Goal: Information Seeking & Learning: Find specific fact

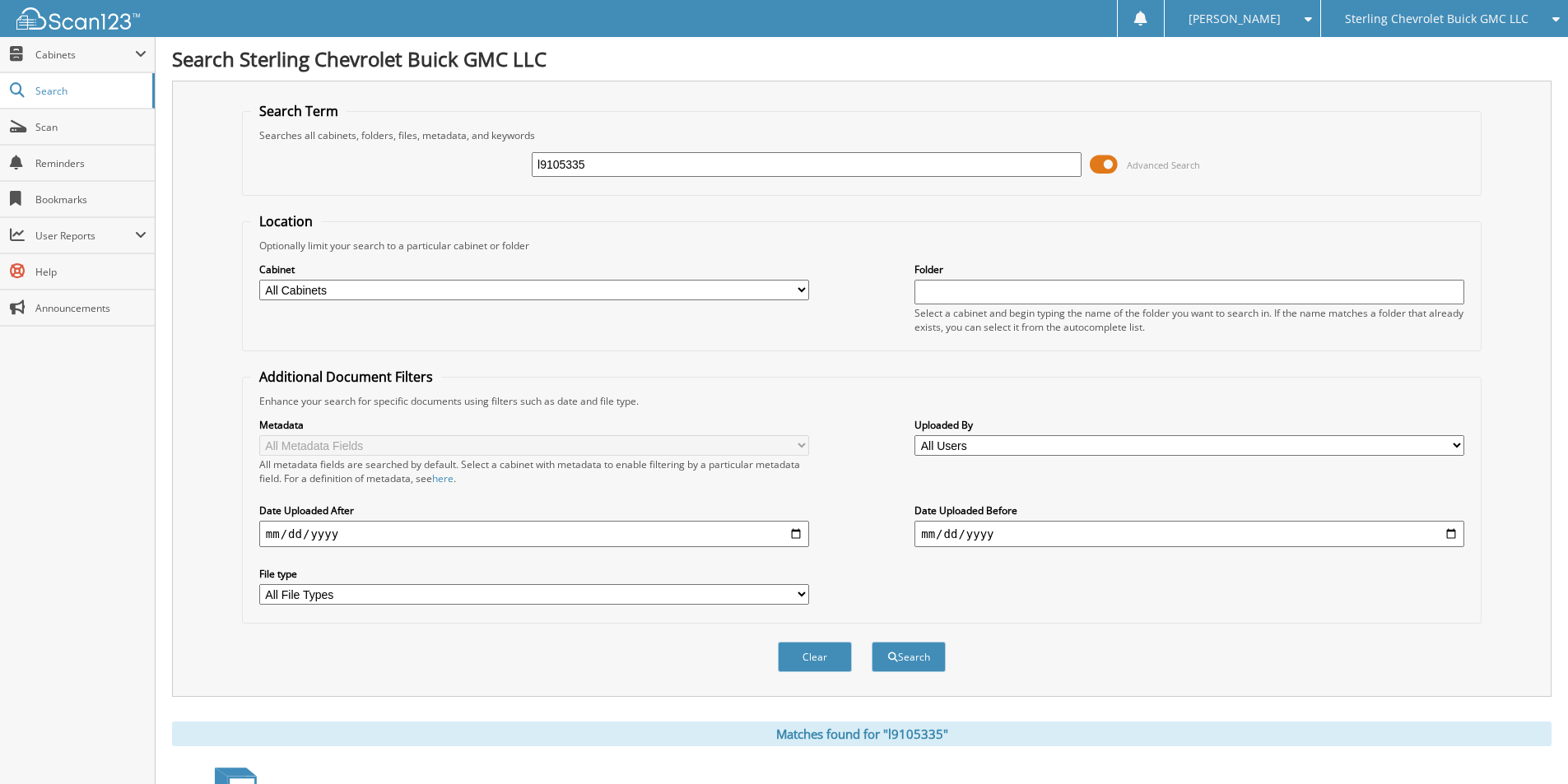
click at [1394, 10] on div "Sterling Chevrolet Buick GMC LLC" at bounding box center [1444, 18] width 230 height 37
click at [1389, 51] on link "Sterling Auto Group (Kia)" at bounding box center [1444, 50] width 247 height 29
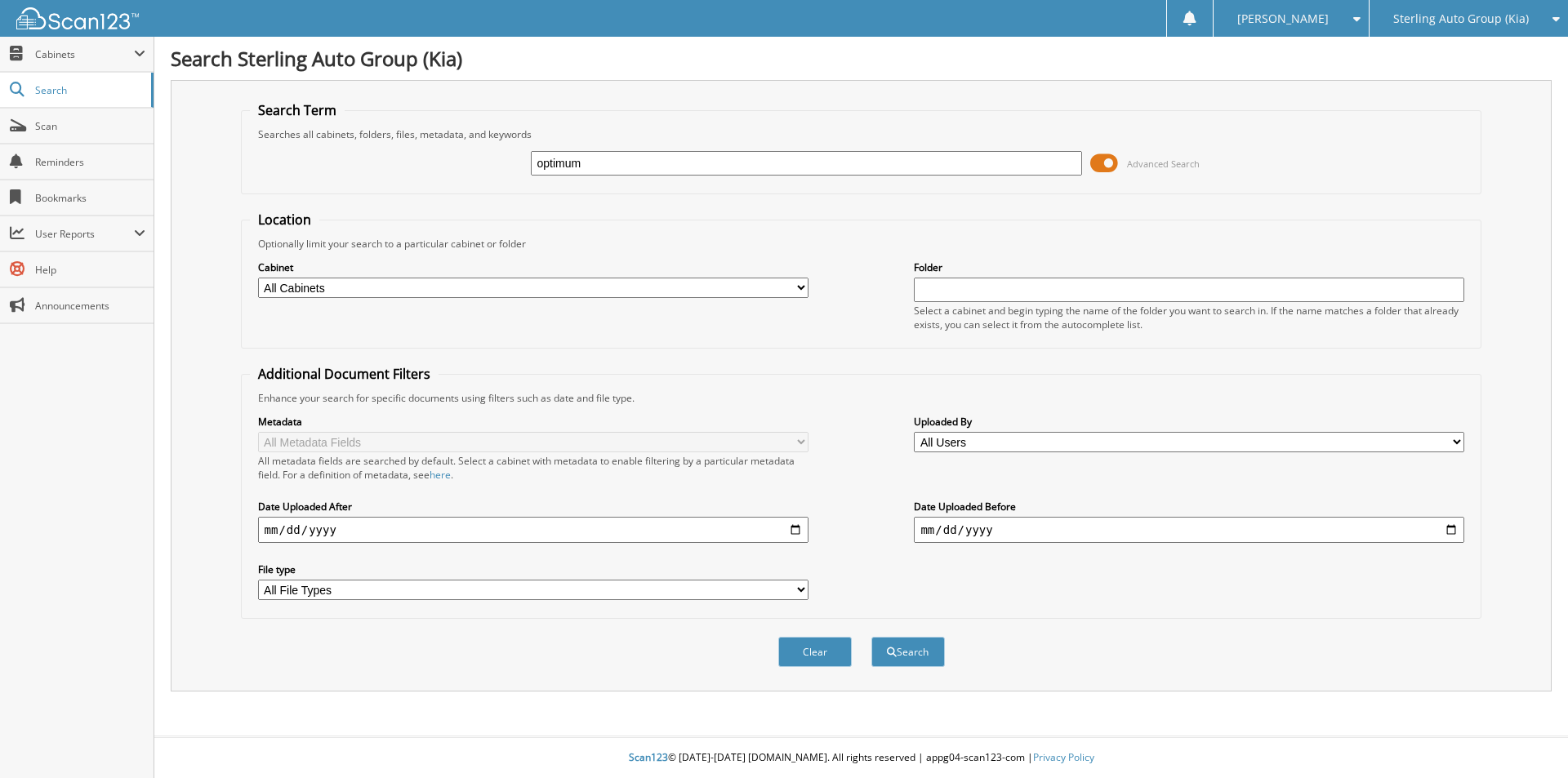
type input "optimum"
click at [871, 637] on button "Search" at bounding box center [907, 652] width 74 height 30
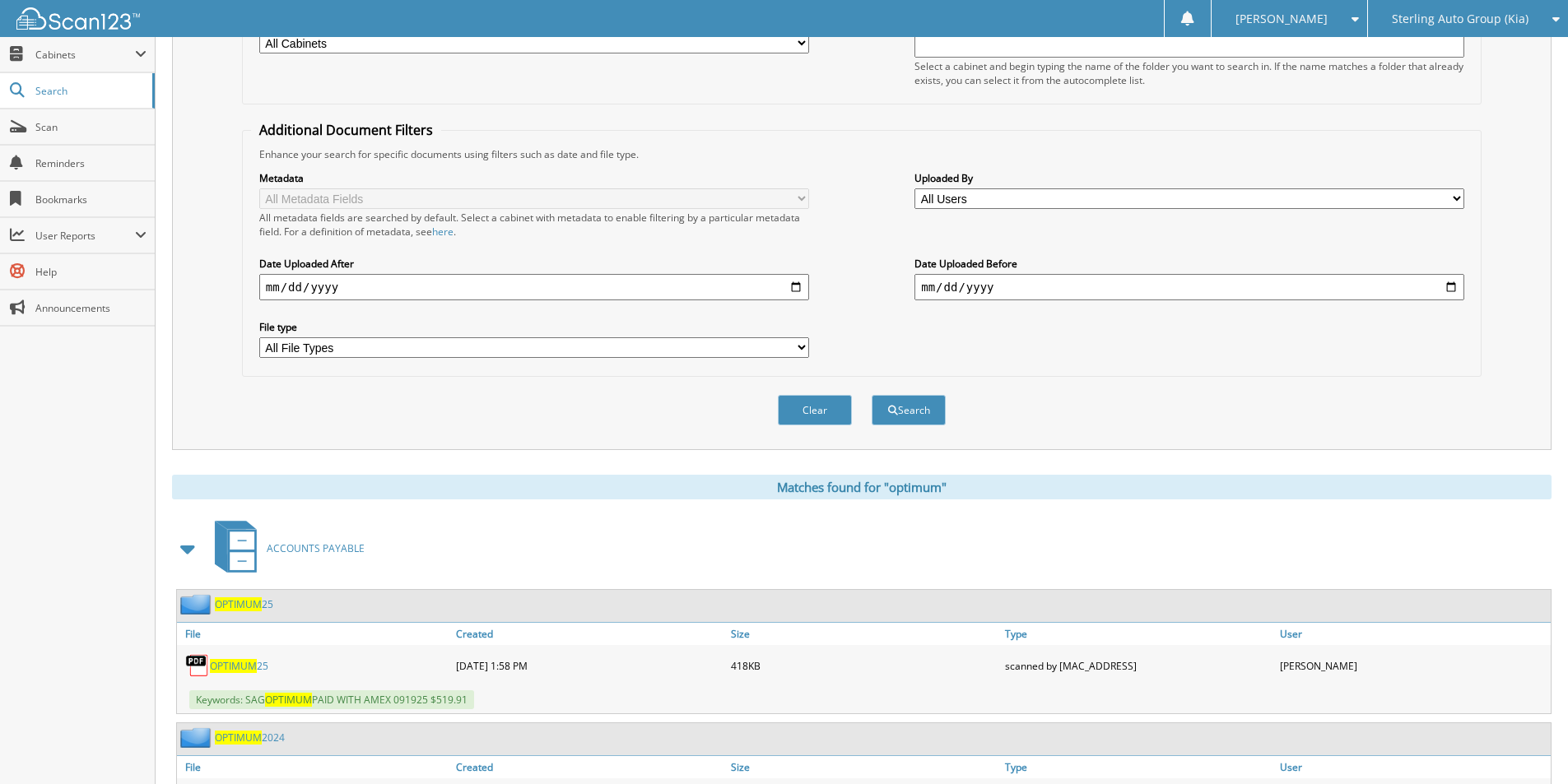
scroll to position [329, 0]
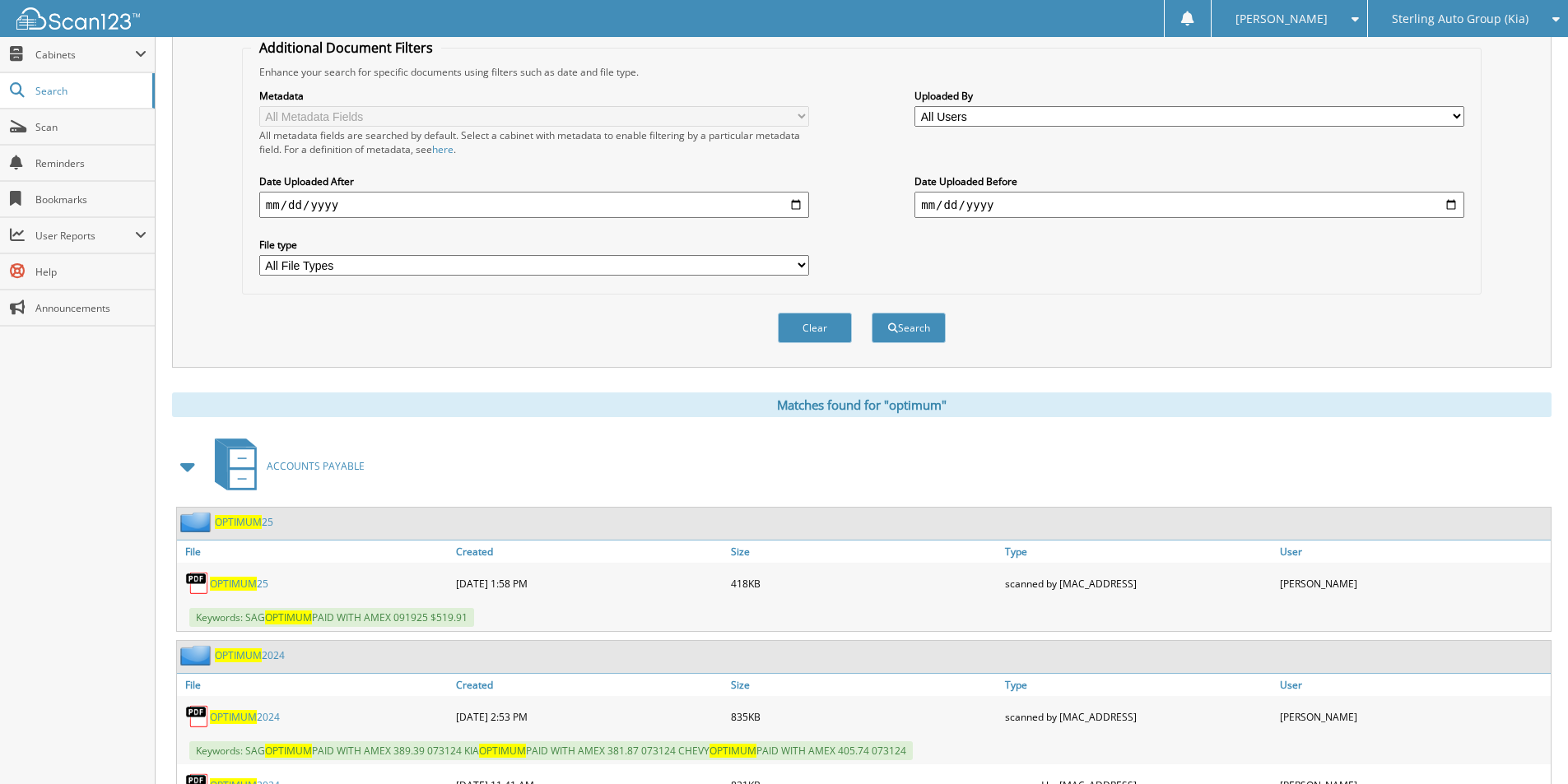
click at [243, 580] on span "OPTIMUM" at bounding box center [232, 584] width 46 height 14
click at [232, 582] on span "OPTIMUM" at bounding box center [232, 584] width 46 height 14
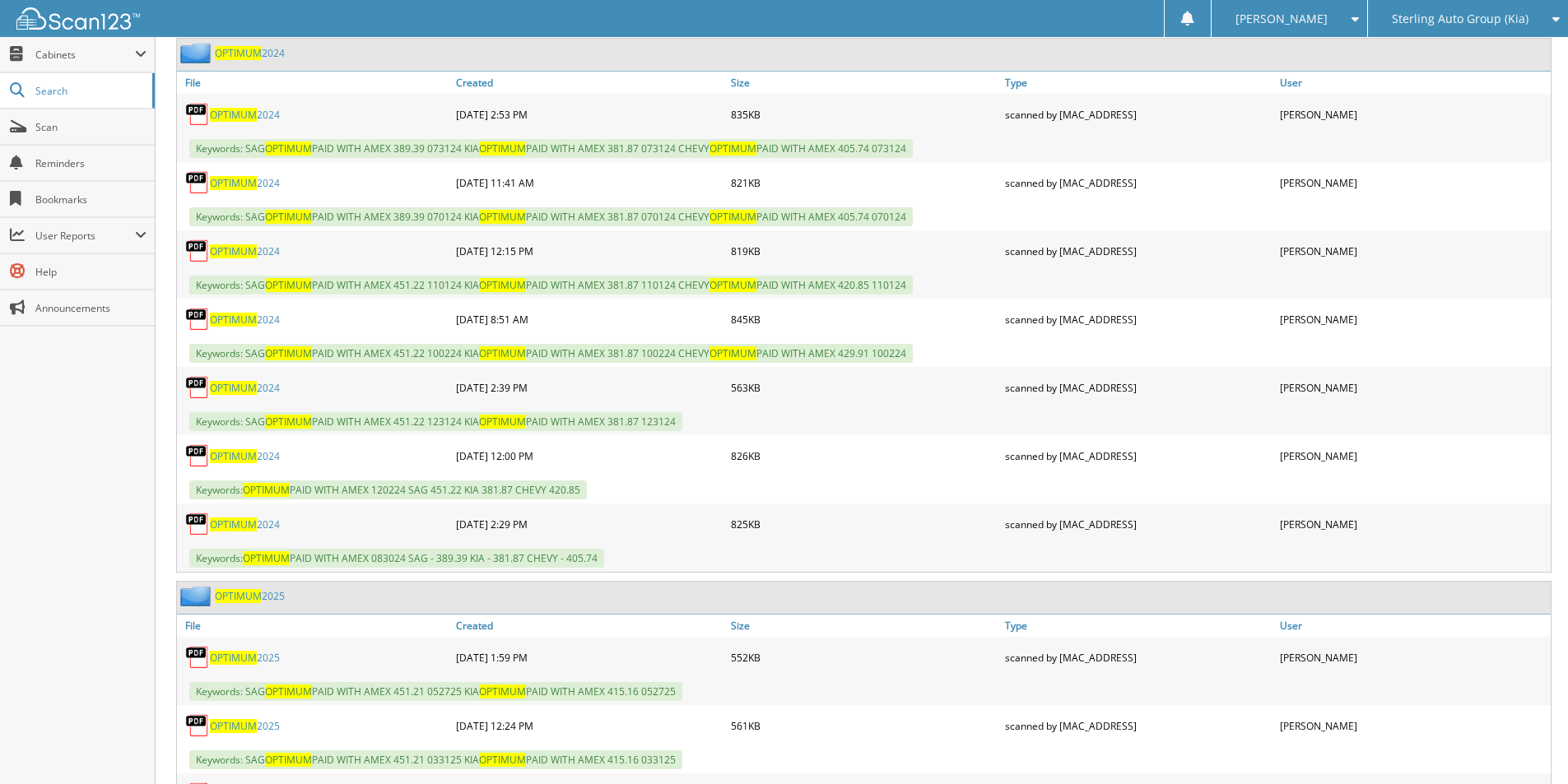
scroll to position [1316, 0]
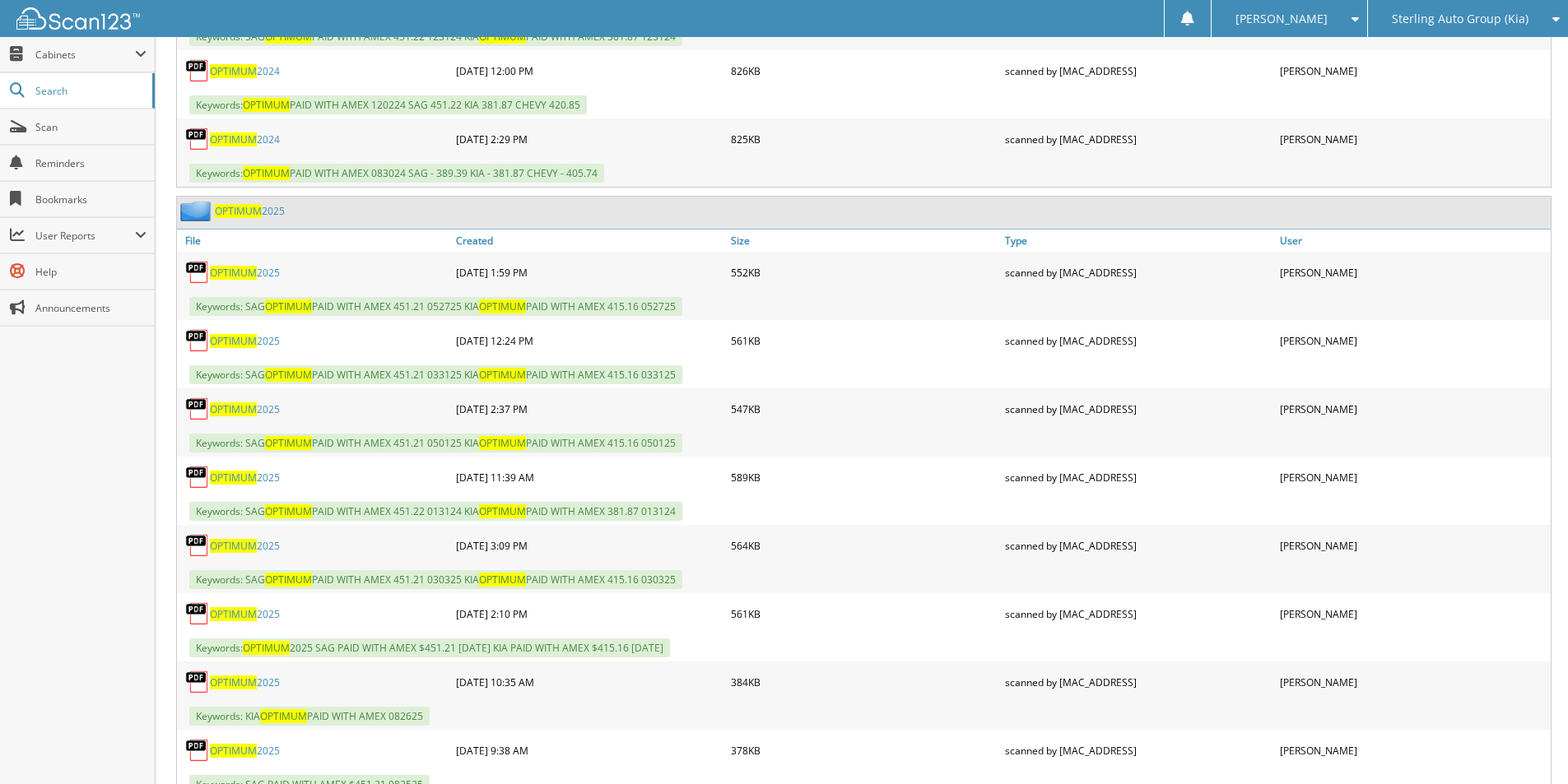
click at [241, 613] on span "OPTIMUM" at bounding box center [232, 614] width 46 height 14
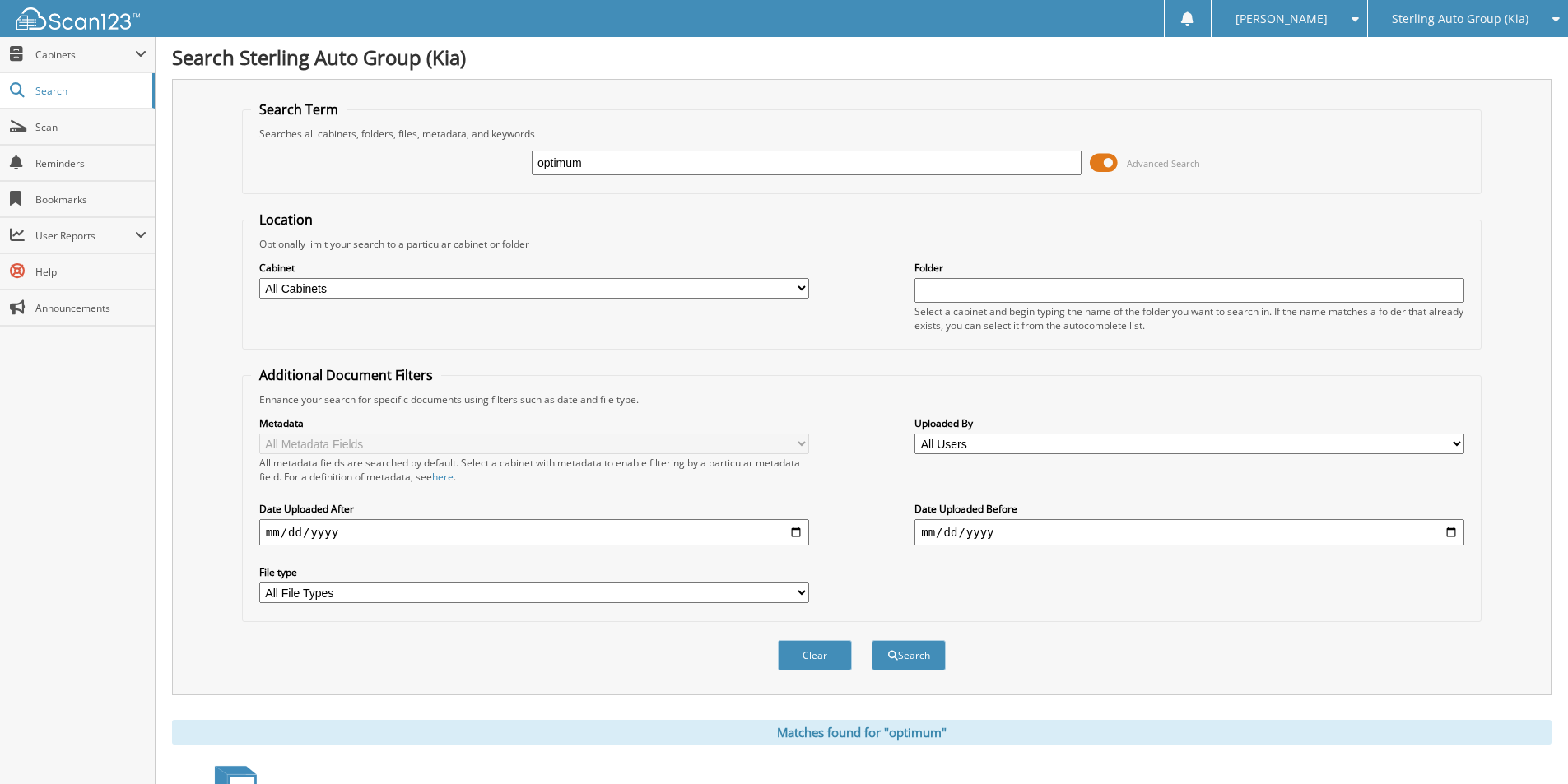
scroll to position [0, 0]
drag, startPoint x: 769, startPoint y: 173, endPoint x: 371, endPoint y: 119, distance: 401.6
click at [316, 168] on div "optimum Advanced Search" at bounding box center [862, 164] width 1221 height 44
type input "1080668"
click at [871, 642] on button "Search" at bounding box center [908, 657] width 74 height 31
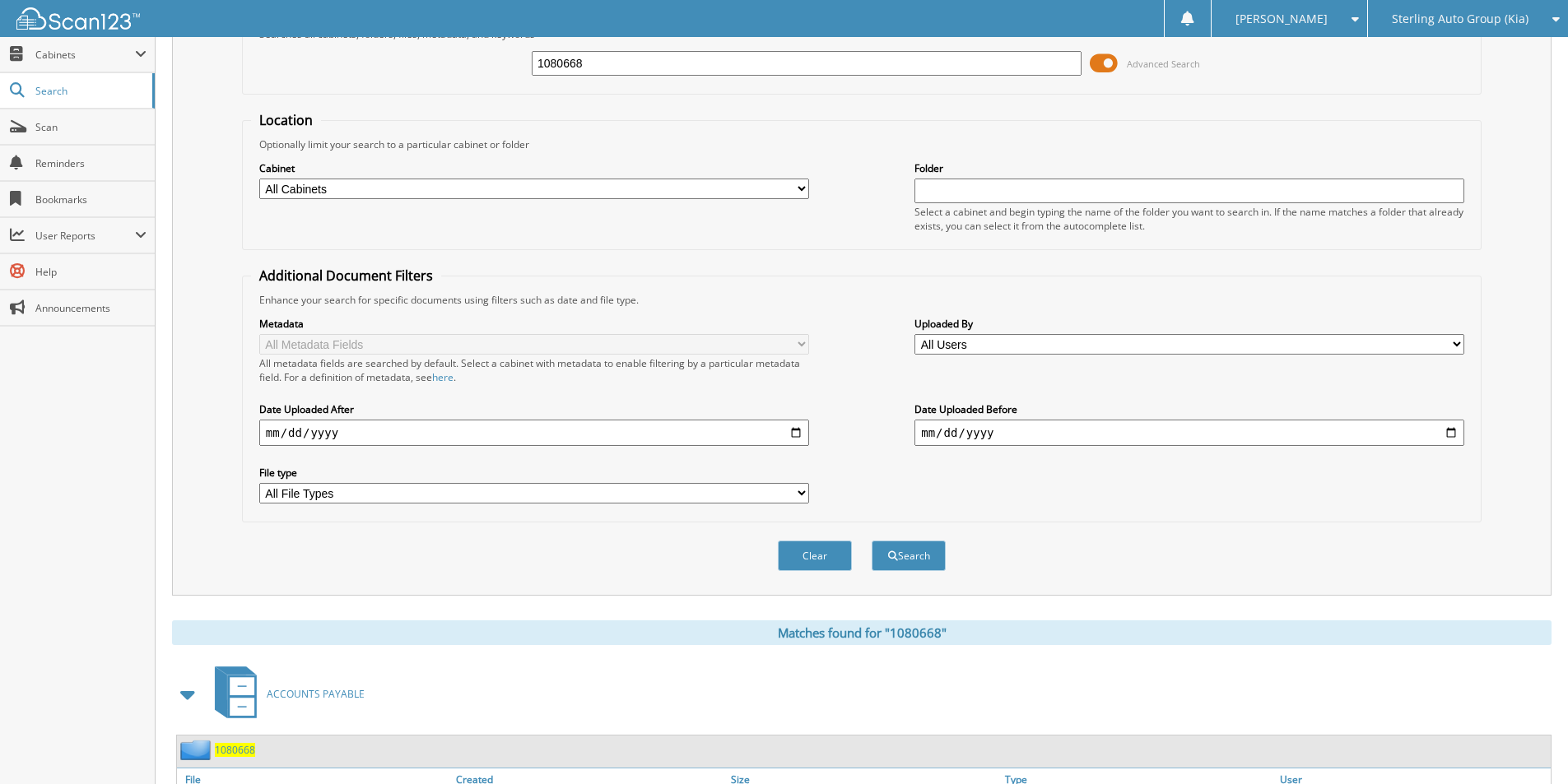
scroll to position [227, 0]
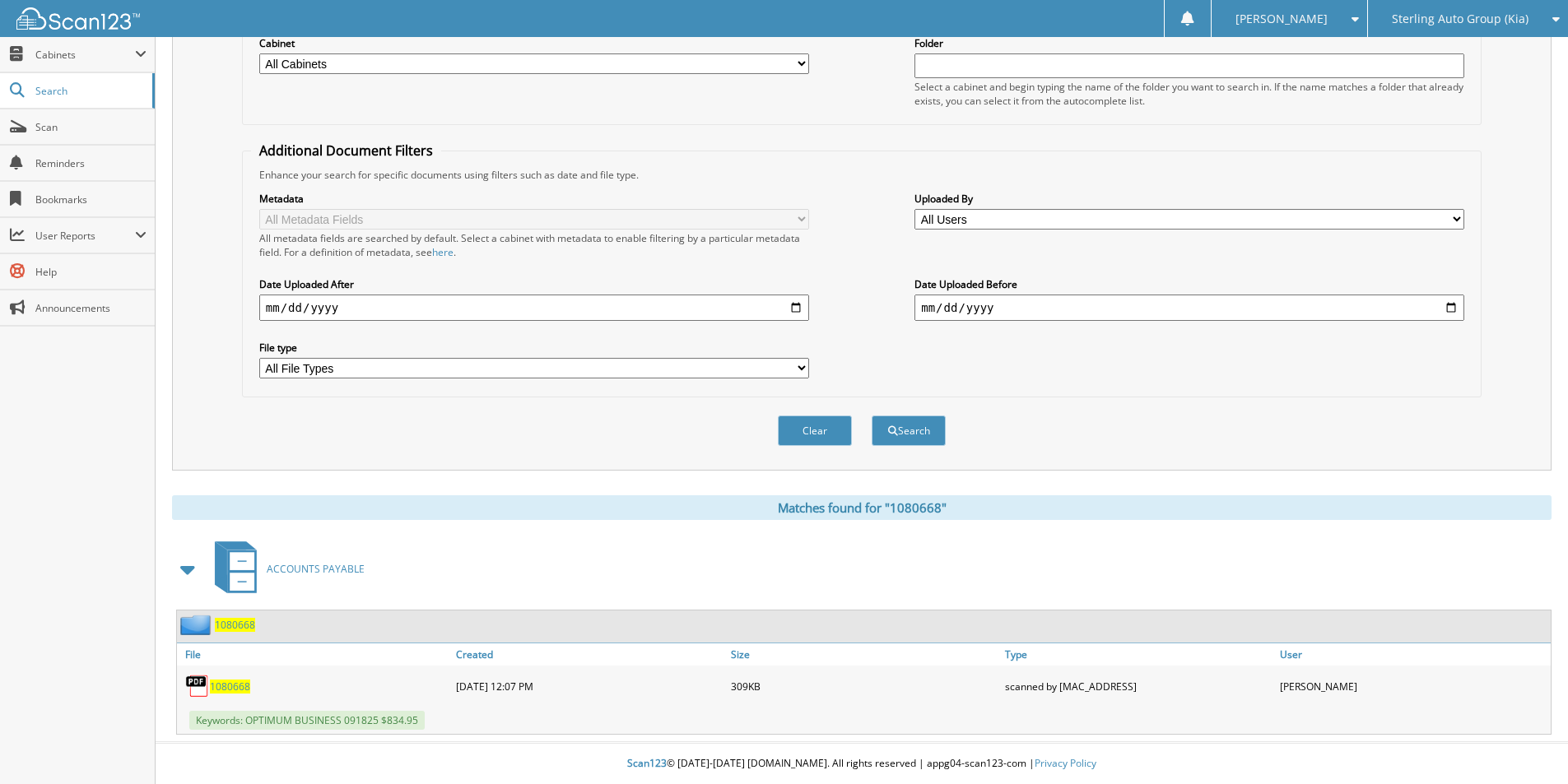
click at [240, 686] on span "1080668" at bounding box center [229, 686] width 41 height 14
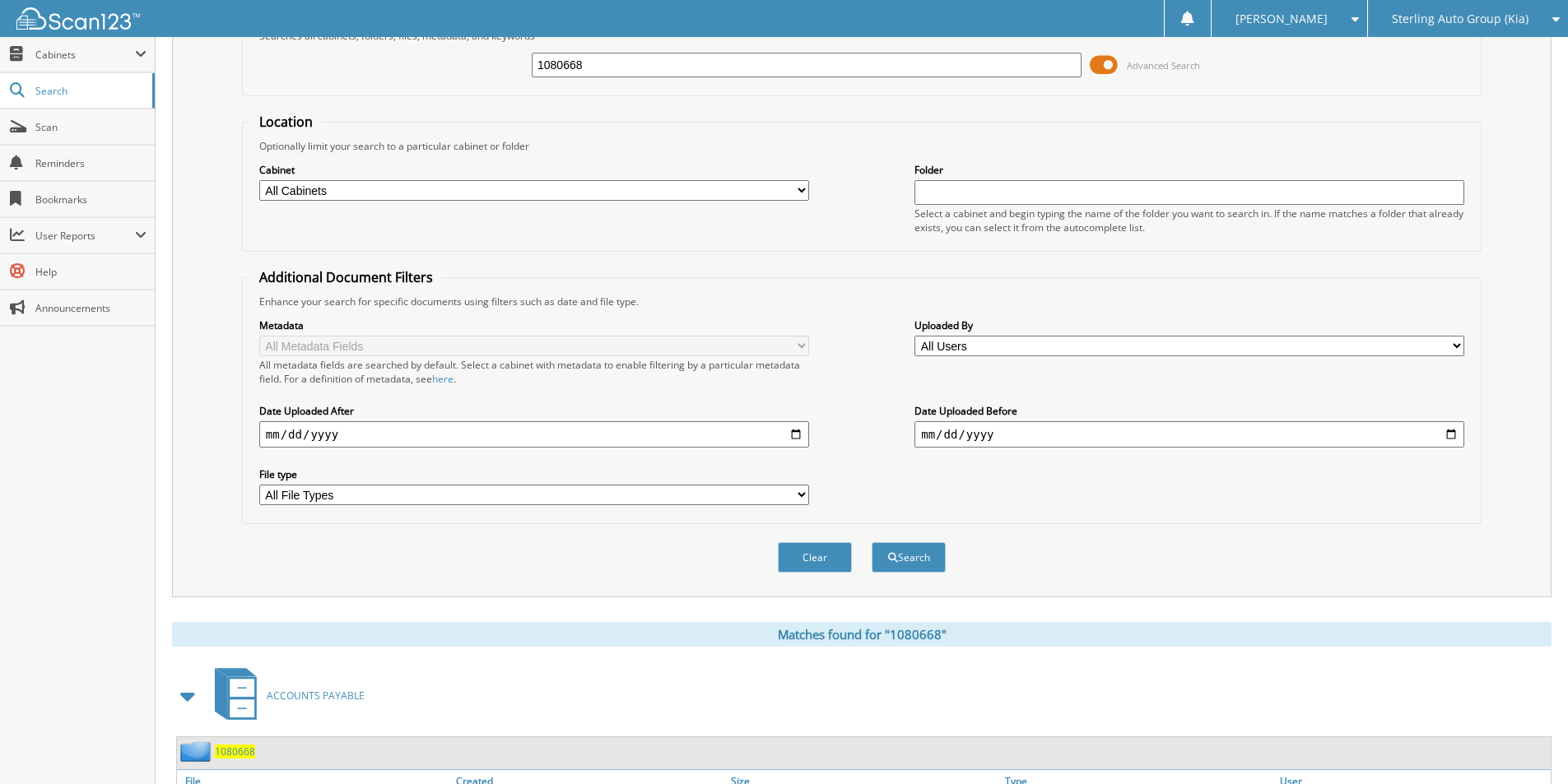
scroll to position [0, 0]
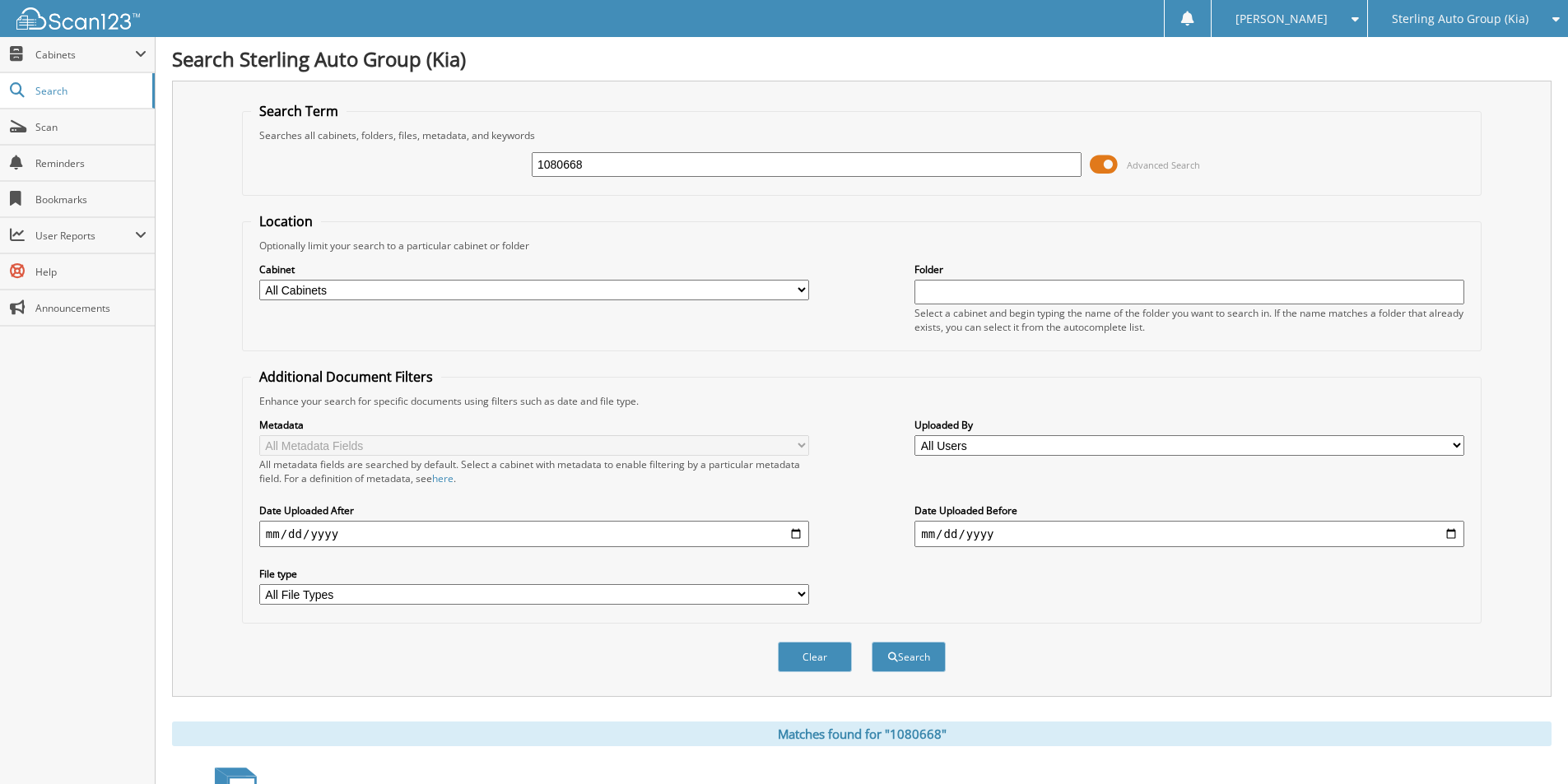
drag, startPoint x: 608, startPoint y: 171, endPoint x: 512, endPoint y: 176, distance: 96.1
click at [512, 176] on div "1080668 Advanced Search" at bounding box center [862, 164] width 1221 height 44
type input "1027752"
click at [871, 642] on button "Search" at bounding box center [908, 657] width 74 height 31
drag, startPoint x: 617, startPoint y: 160, endPoint x: 411, endPoint y: 148, distance: 206.3
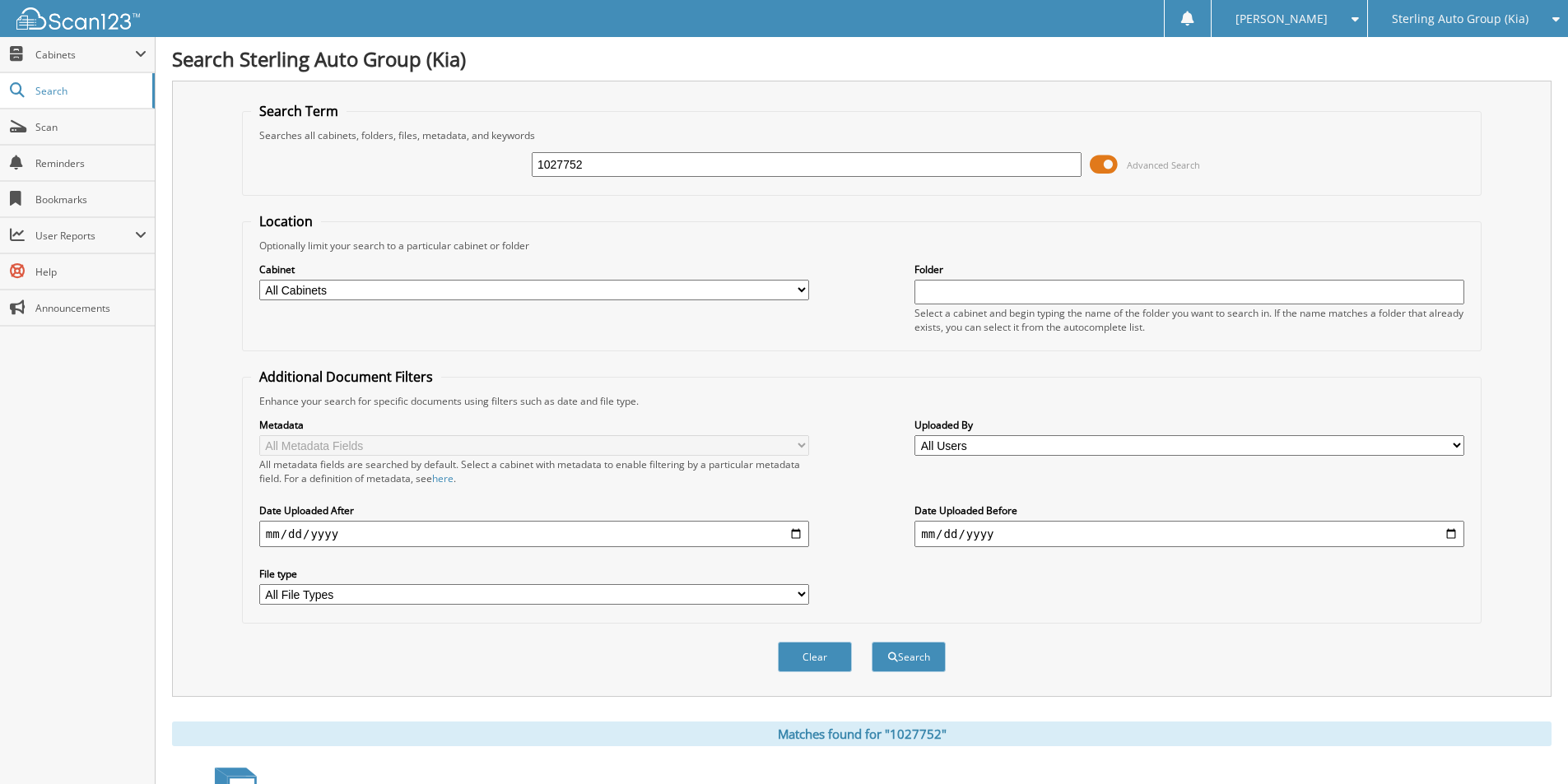
click at [411, 148] on div "1027752 Advanced Search" at bounding box center [862, 164] width 1221 height 44
type input "5352"
click at [871, 642] on button "Search" at bounding box center [908, 657] width 74 height 31
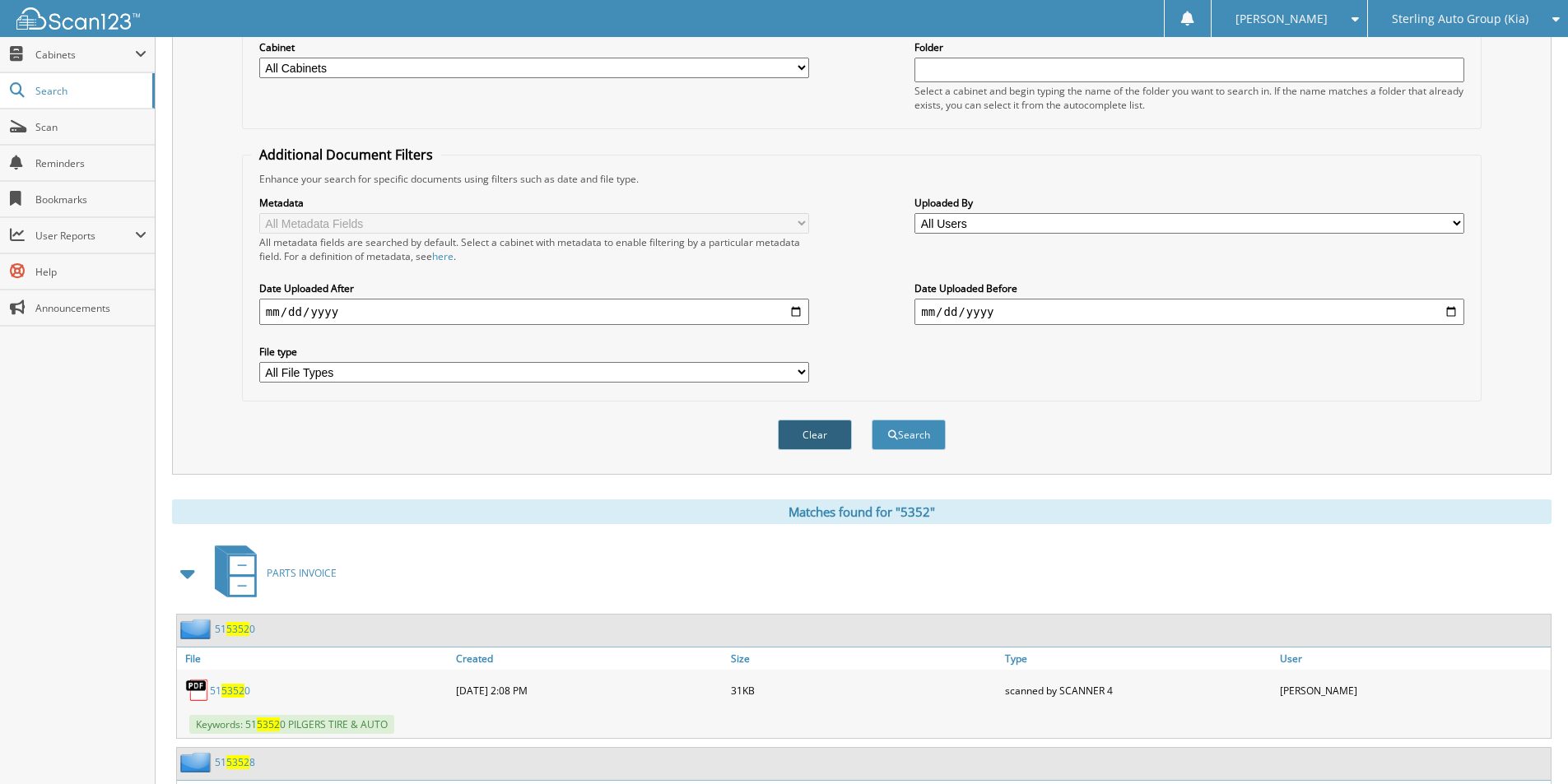
scroll to position [494, 0]
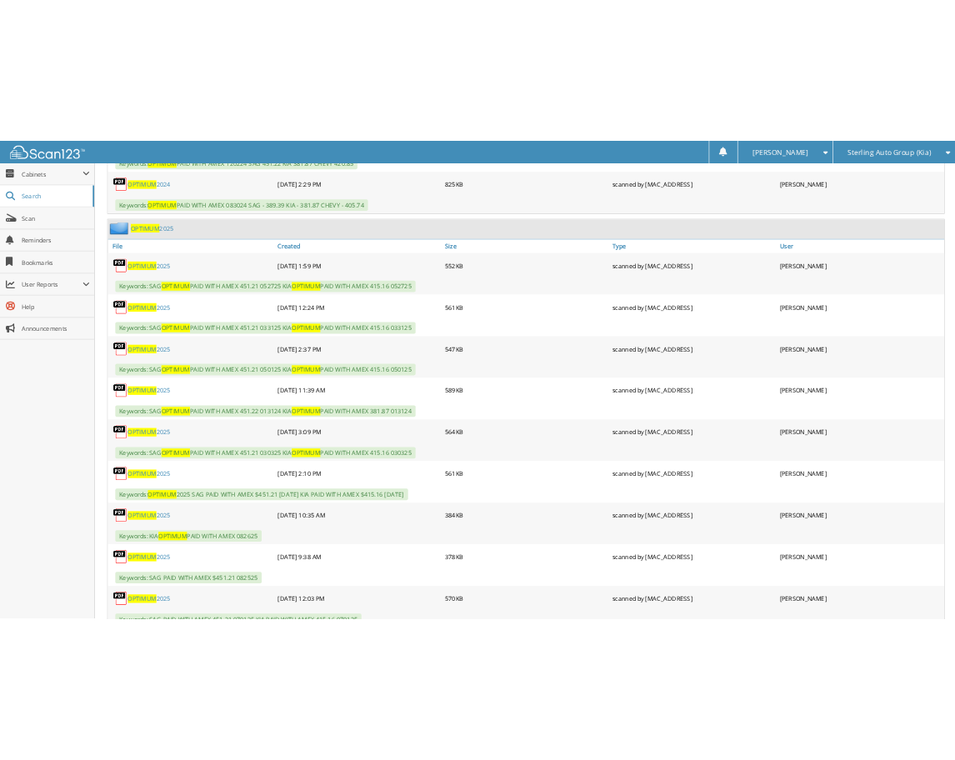
scroll to position [1416, 0]
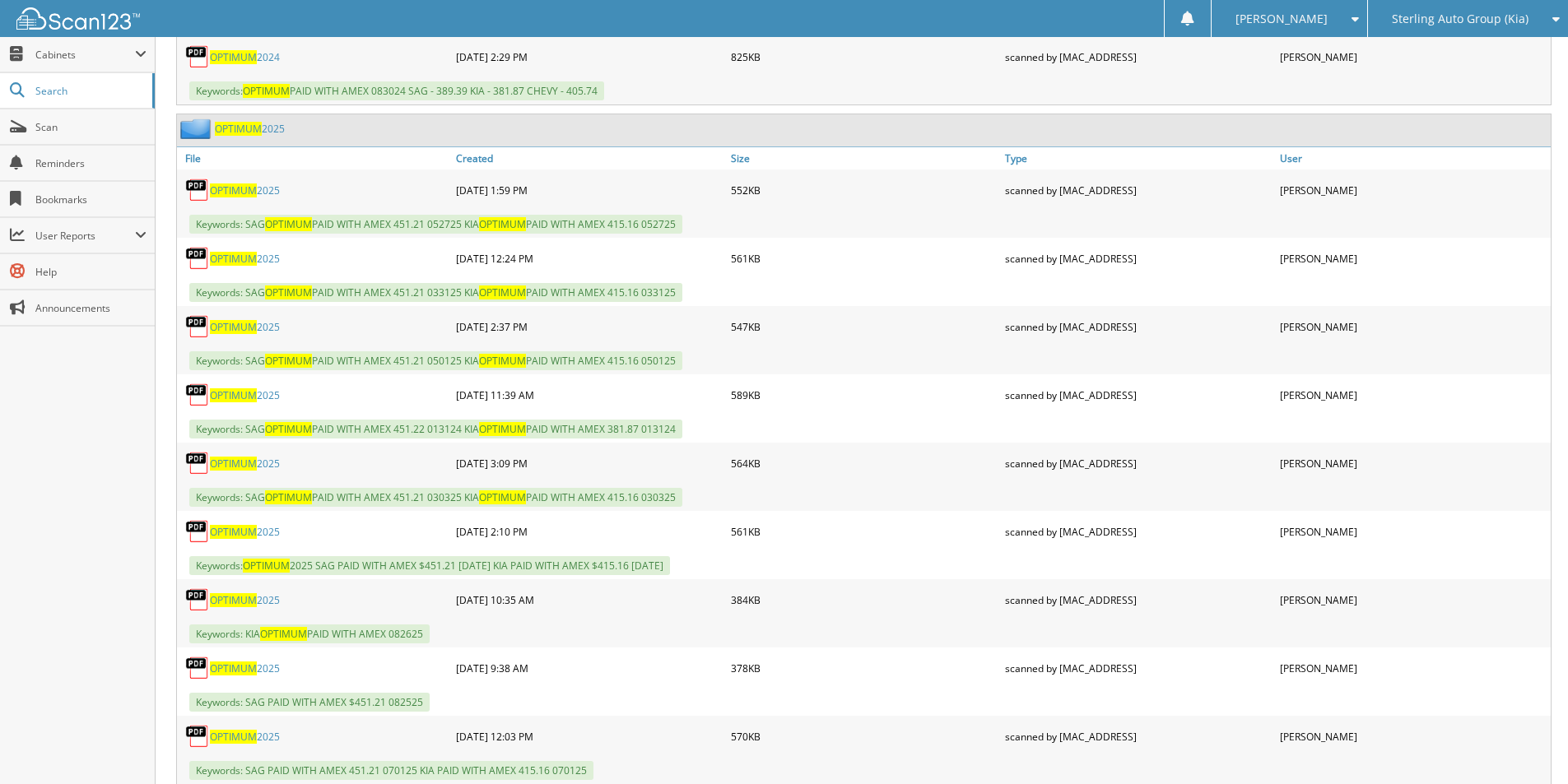
click at [243, 597] on span "OPTIMUM" at bounding box center [232, 600] width 46 height 14
click at [247, 664] on span "OPTIMUM" at bounding box center [232, 668] width 46 height 14
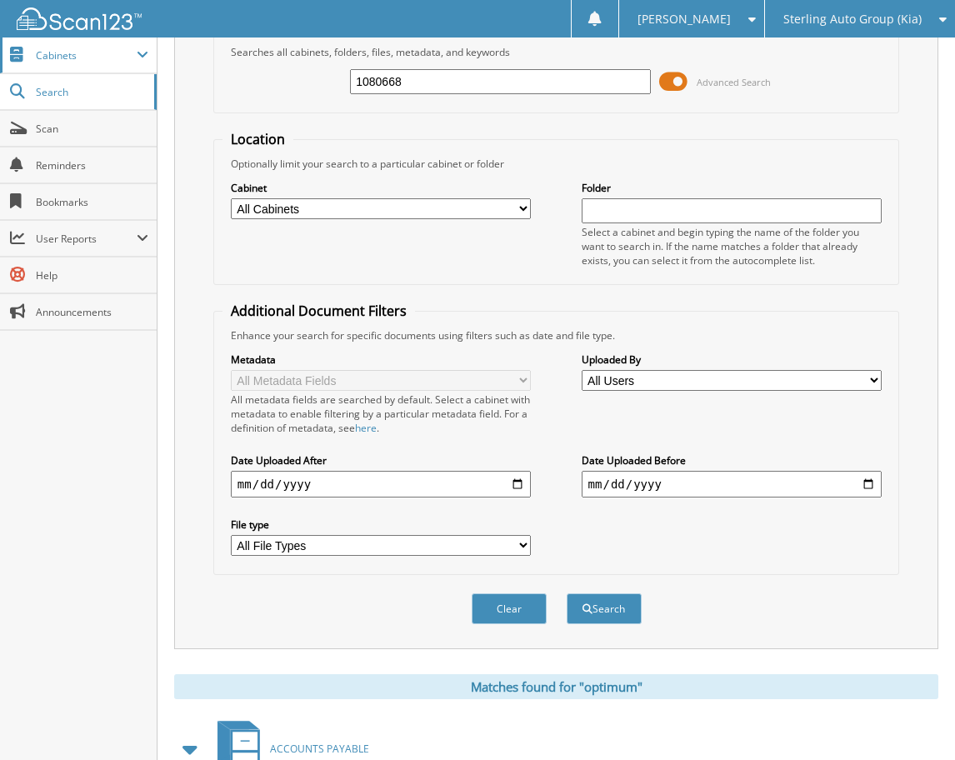
scroll to position [83, 0]
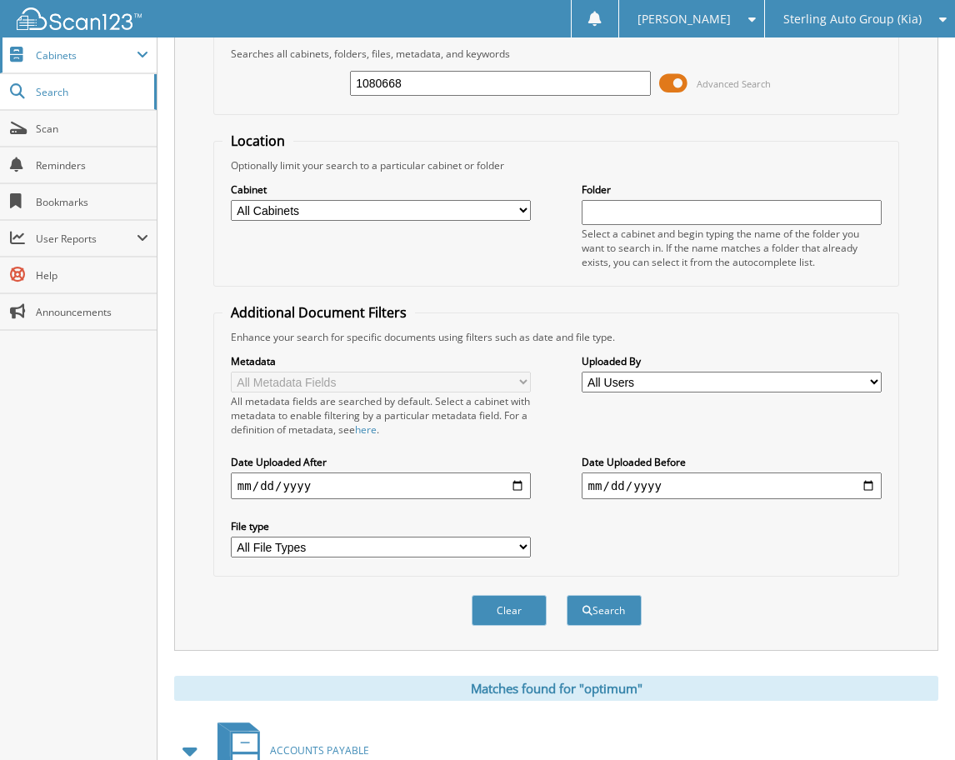
click at [53, 63] on span "Cabinets" at bounding box center [78, 55] width 157 height 36
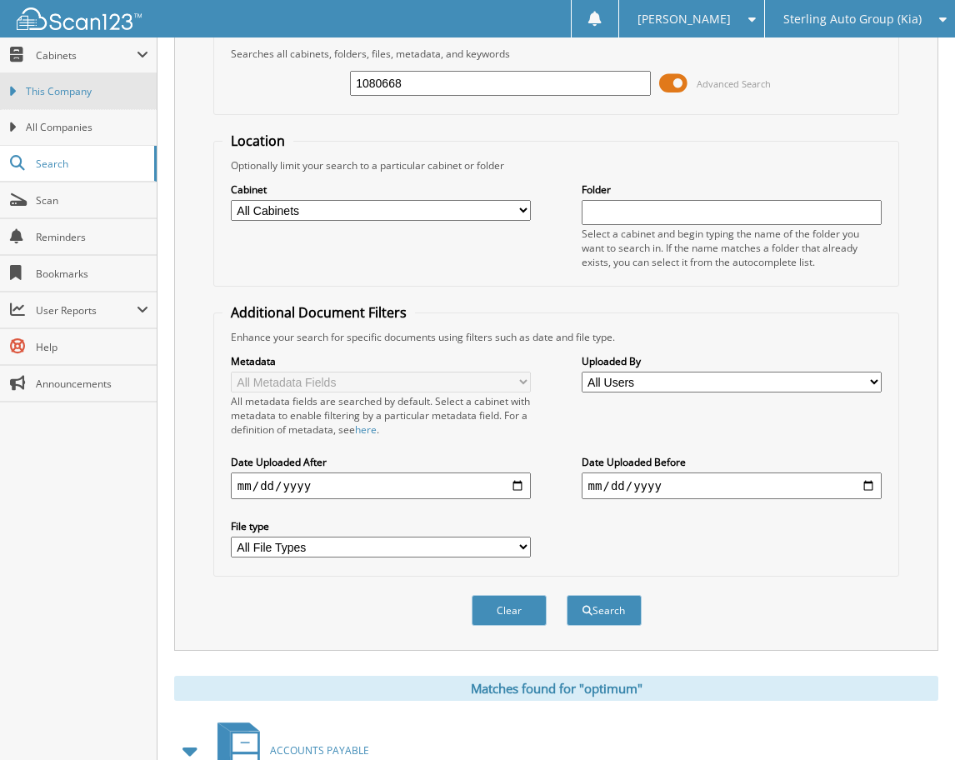
click at [67, 90] on span "This Company" at bounding box center [87, 91] width 122 height 15
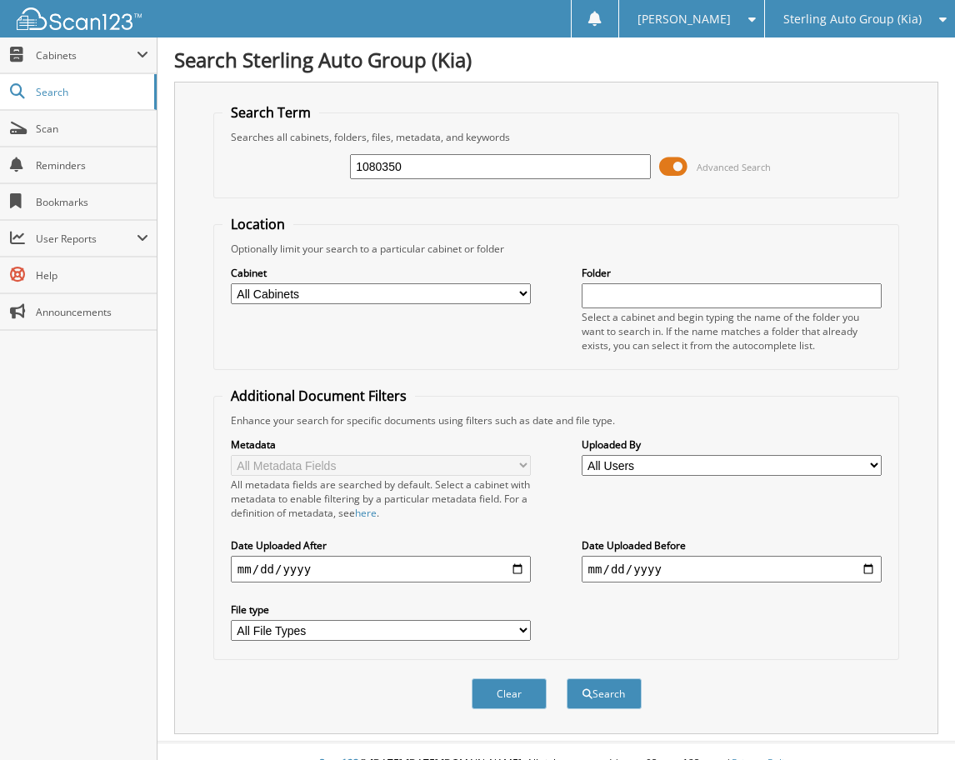
type input "1080350"
click at [567, 678] on button "Search" at bounding box center [604, 693] width 75 height 31
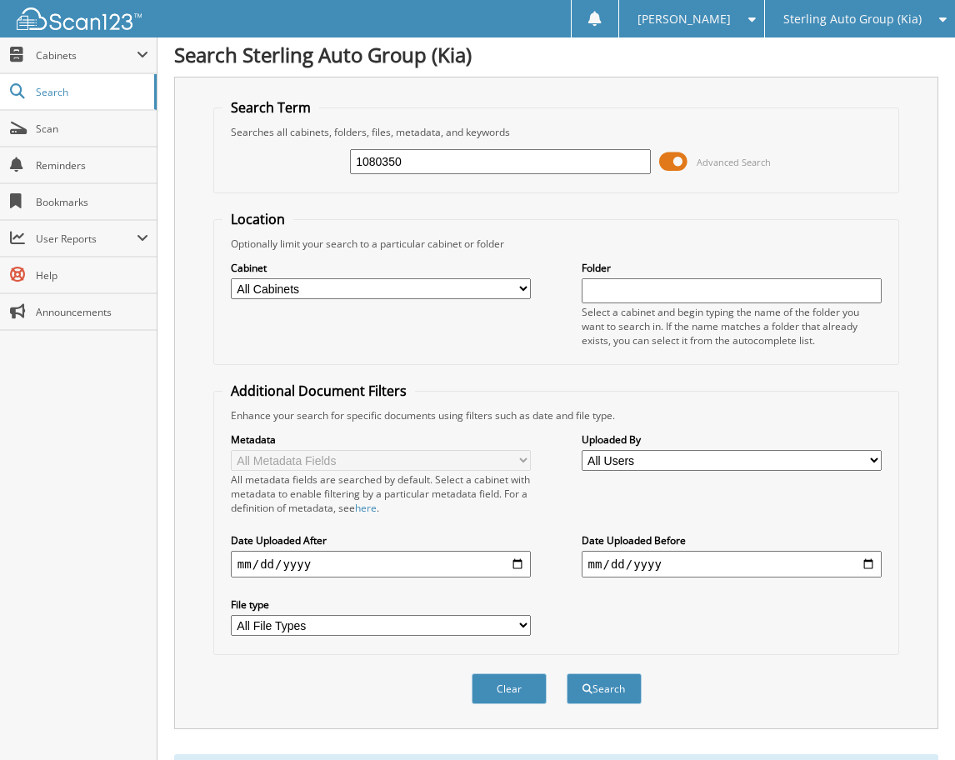
scroll to position [292, 0]
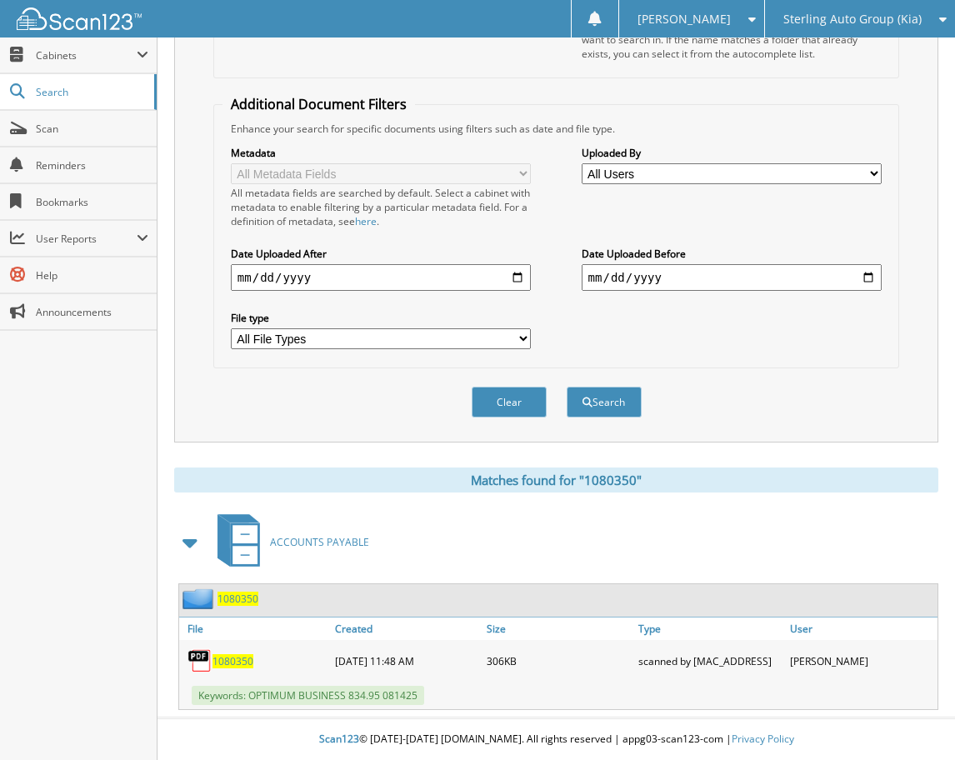
click at [243, 664] on span "1080350" at bounding box center [232, 661] width 41 height 14
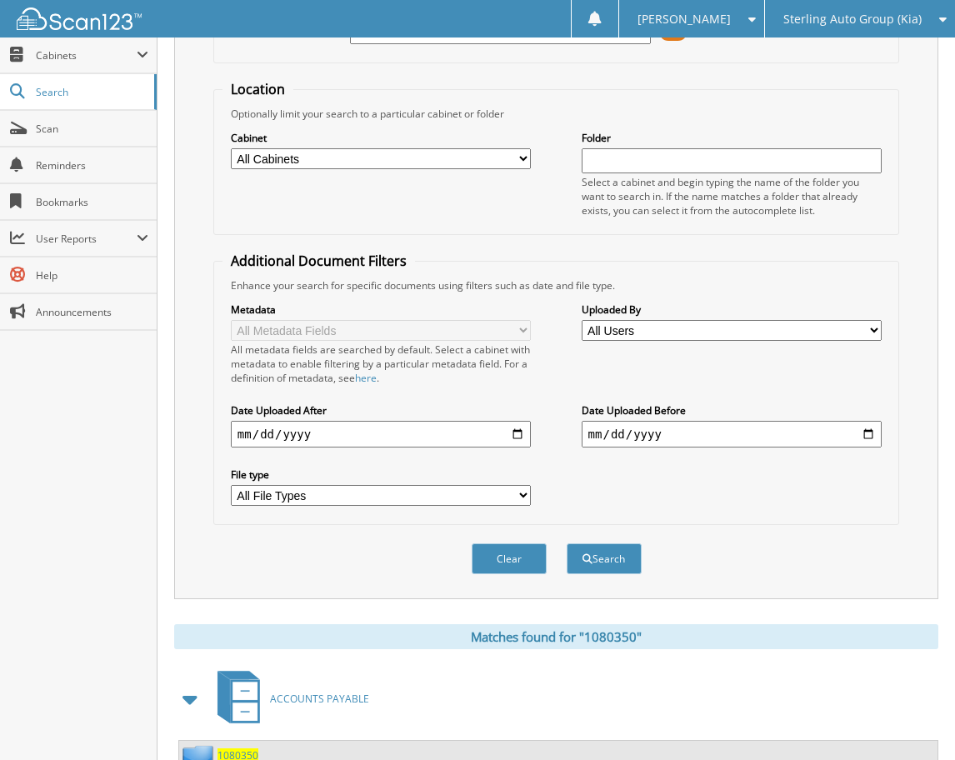
scroll to position [0, 0]
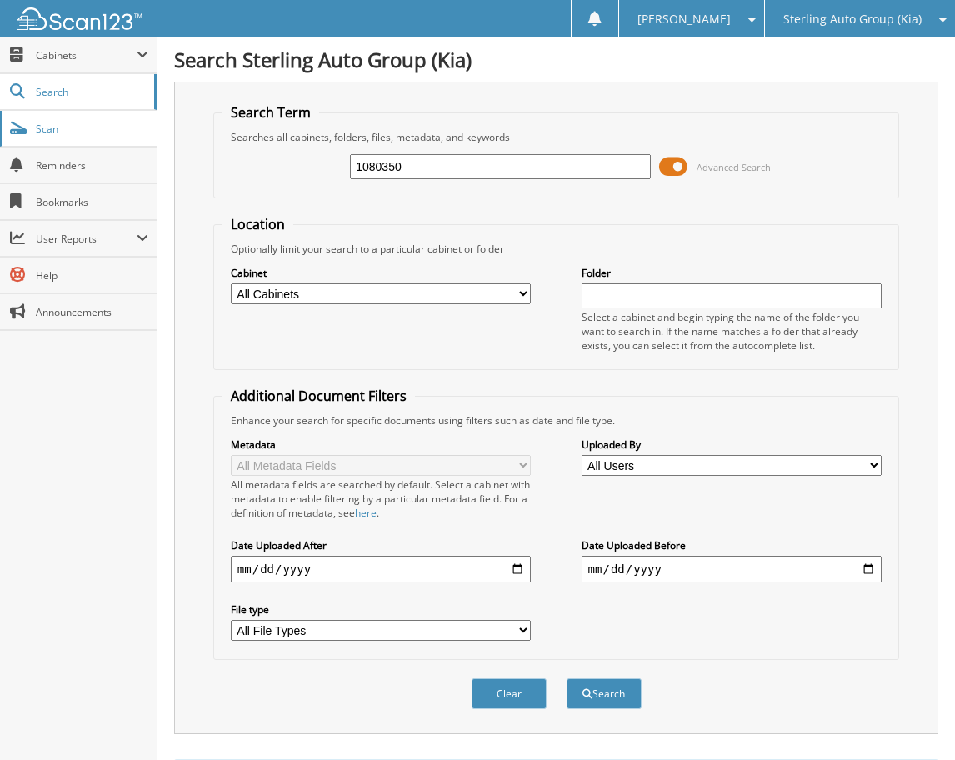
drag, startPoint x: 442, startPoint y: 167, endPoint x: 94, endPoint y: 143, distance: 349.1
click at [94, 143] on body "[PERSON_NAME] Settings Logout Sterling Auto Group (Kia) Sterling Automart LLC (…" at bounding box center [477, 525] width 955 height 1051
type input "377.40"
click at [567, 678] on button "Search" at bounding box center [604, 693] width 75 height 31
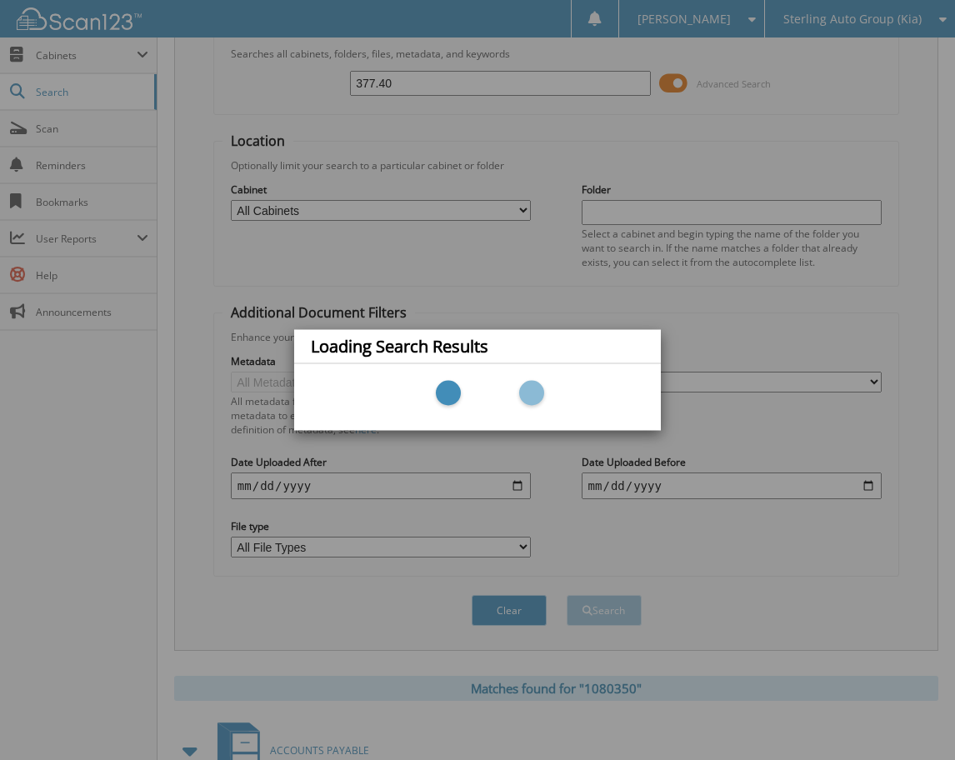
scroll to position [167, 0]
